Goal: Transaction & Acquisition: Purchase product/service

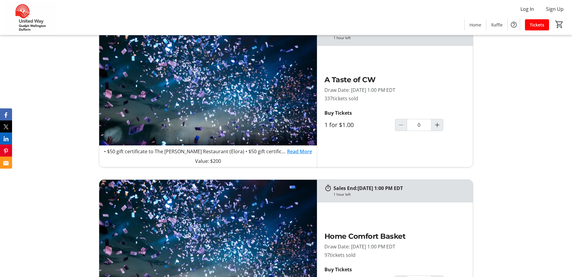
scroll to position [513, 0]
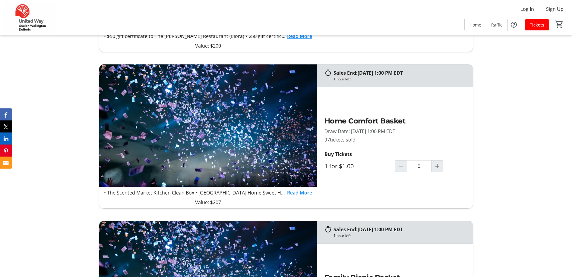
click at [307, 194] on link "Read More" at bounding box center [299, 192] width 25 height 7
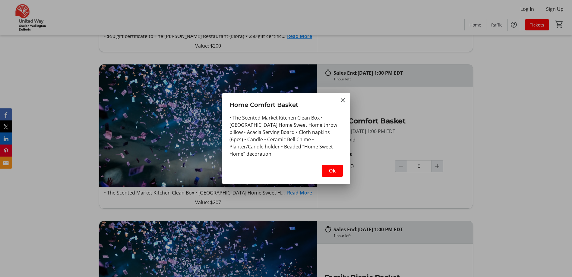
scroll to position [0, 0]
click at [342, 99] on mat-icon "Close" at bounding box center [342, 100] width 7 height 7
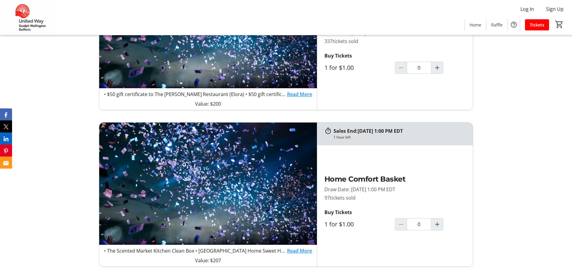
scroll to position [362, 0]
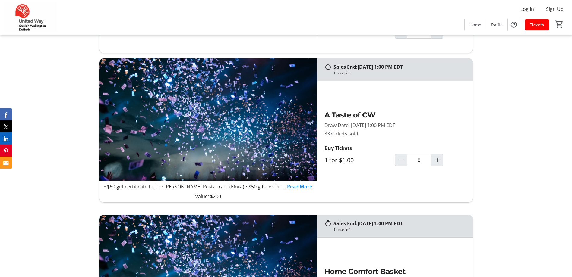
click at [298, 186] on link "Read More" at bounding box center [299, 186] width 25 height 7
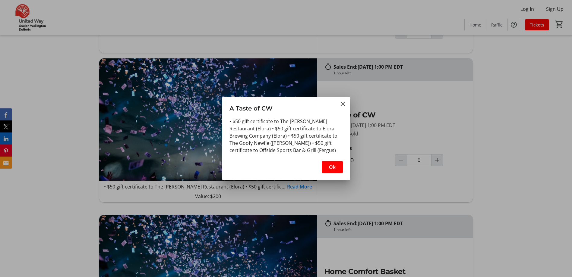
scroll to position [0, 0]
click at [341, 104] on mat-icon "Close" at bounding box center [342, 103] width 7 height 7
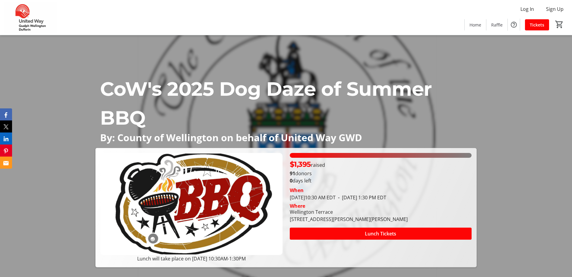
scroll to position [362, 0]
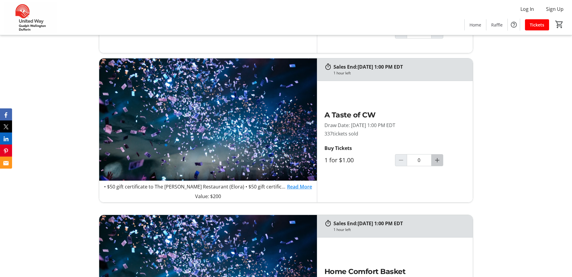
click at [435, 162] on mat-icon "Increment by one" at bounding box center [437, 160] width 7 height 7
click at [434, 160] on mat-icon "Increment by one" at bounding box center [437, 160] width 7 height 7
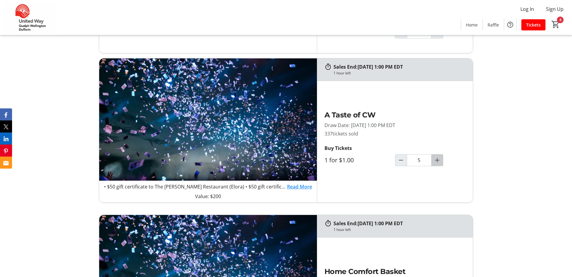
click at [436, 162] on mat-icon "Increment by one" at bounding box center [437, 160] width 7 height 7
type input "8"
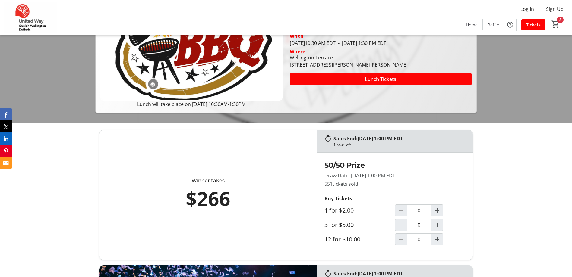
scroll to position [211, 0]
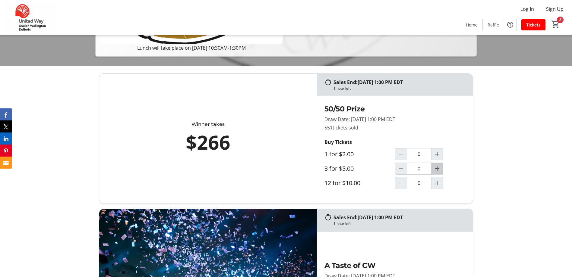
click at [439, 171] on mat-icon "Increment by one" at bounding box center [437, 168] width 7 height 7
type input "1"
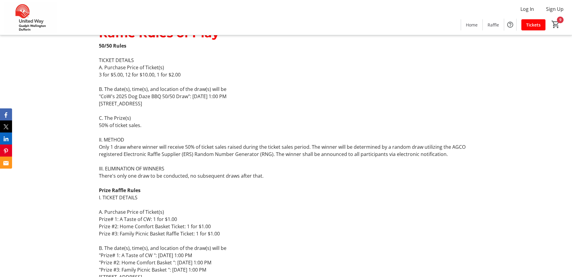
scroll to position [814, 0]
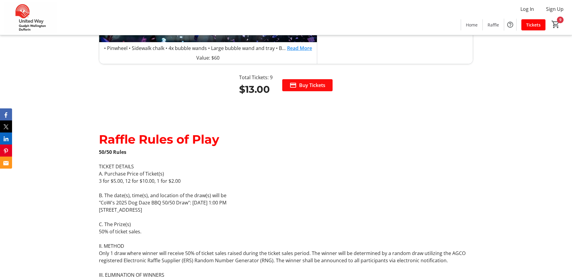
click at [313, 86] on span "Buy Tickets" at bounding box center [312, 85] width 26 height 7
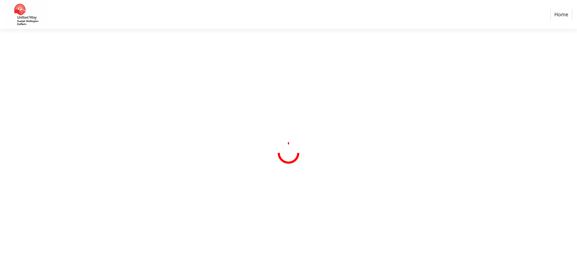
select select "CA"
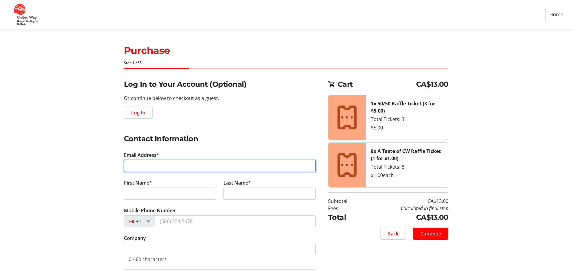
click at [251, 167] on input "Email Address*" at bounding box center [220, 166] width 192 height 12
type input "[EMAIL_ADDRESS][DOMAIN_NAME]"
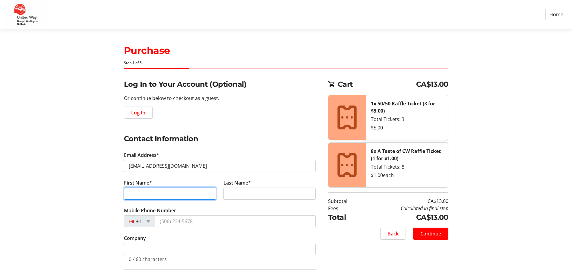
type input "[PERSON_NAME]"
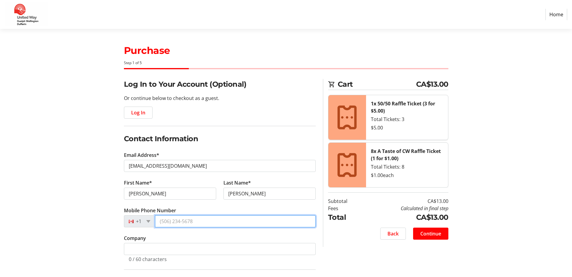
type input "[PHONE_NUMBER]"
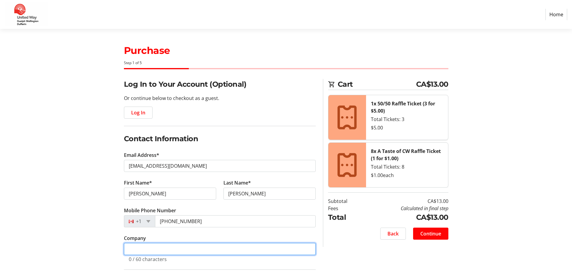
type input "County o"
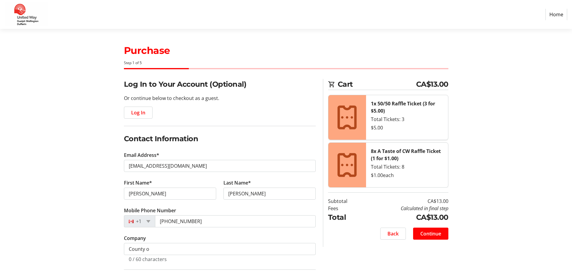
type input "[STREET_ADDRESS]"
type input "Newmarket"
type input "L3X 2B3"
select select "ON"
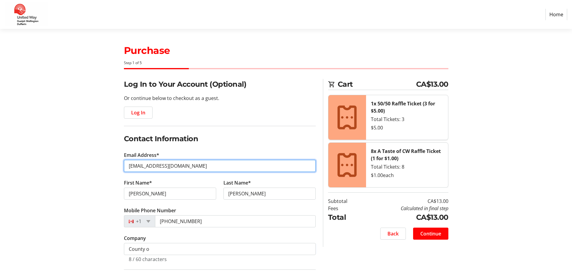
click at [207, 166] on input "[EMAIL_ADDRESS][DOMAIN_NAME]" at bounding box center [220, 166] width 192 height 12
click at [191, 164] on input "[EMAIL_ADDRESS][DOMAIN_NAME]" at bounding box center [220, 166] width 192 height 12
click at [200, 167] on input "[EMAIL_ADDRESS][DOMAIN_NAME]" at bounding box center [220, 166] width 192 height 12
drag, startPoint x: 193, startPoint y: 166, endPoint x: 116, endPoint y: 165, distance: 76.9
click at [116, 165] on div "Log In to Your Account (Optional) Or continue below to checkout as a guest. Log…" at bounding box center [286, 262] width 398 height 367
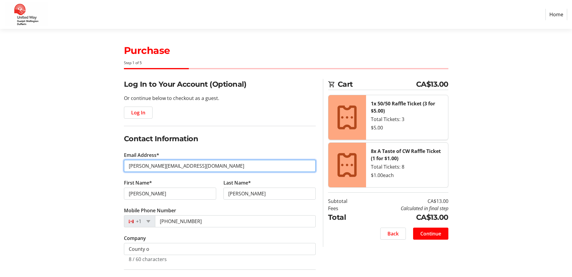
type input "[EMAIL_ADDRESS][DOMAIN_NAME]"
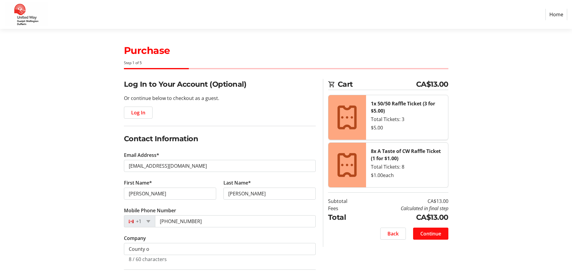
click at [431, 235] on span "Continue" at bounding box center [430, 233] width 21 height 7
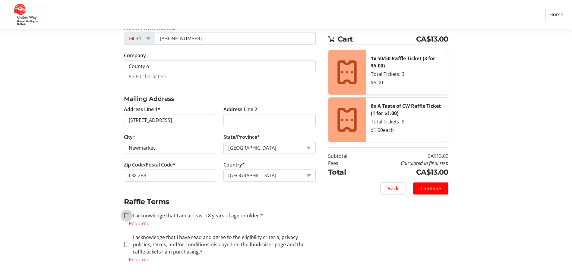
click at [124, 215] on input "I acknowledge that I am at least 18 years of age or older.*" at bounding box center [126, 215] width 5 height 5
checkbox input "true"
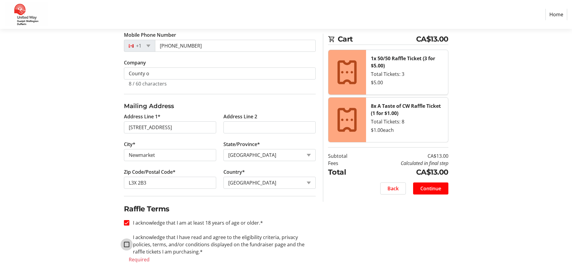
click at [127, 245] on input "I acknowledge that I have read and agree to the eligibility criteria, privacy p…" at bounding box center [126, 244] width 5 height 5
checkbox input "true"
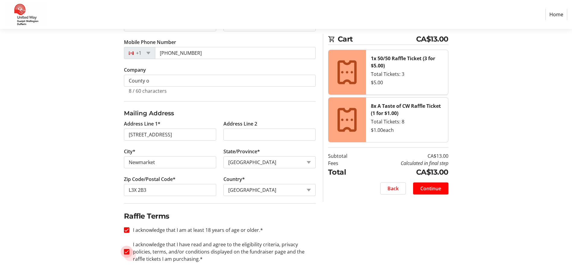
scroll to position [169, 0]
click at [422, 192] on span "Continue" at bounding box center [430, 188] width 21 height 7
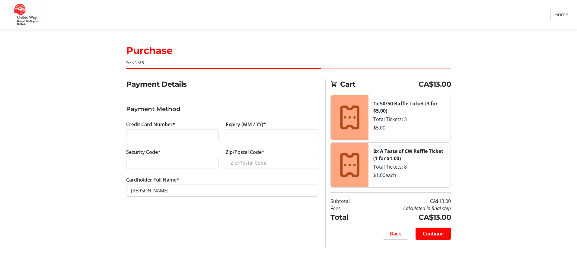
click at [245, 131] on div at bounding box center [272, 135] width 92 height 12
click at [252, 165] on input "Zip/Postal Code*" at bounding box center [272, 163] width 92 height 12
type input "L3X 2B3"
click at [430, 232] on span "Continue" at bounding box center [432, 233] width 21 height 7
